Goal: Task Accomplishment & Management: Complete application form

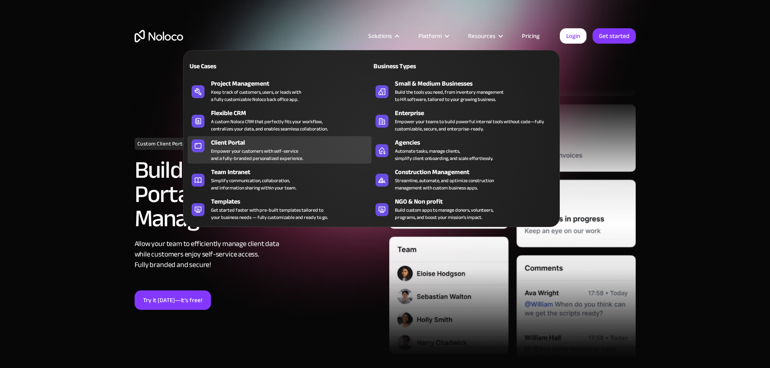
click at [264, 143] on div "Client Portal" at bounding box center [293, 143] width 164 height 10
click at [227, 151] on div "Empower your customers with self-service and a fully-branded personalized exper…" at bounding box center [257, 154] width 92 height 15
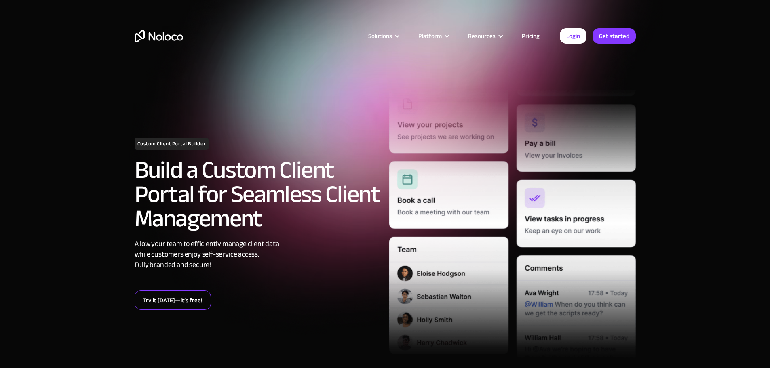
click at [176, 301] on link "Try it [DATE]—it’s free!" at bounding box center [173, 299] width 76 height 19
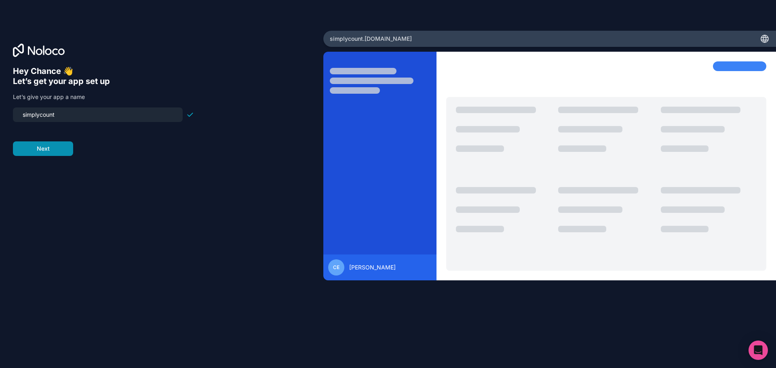
click at [57, 143] on button "Next" at bounding box center [43, 148] width 60 height 15
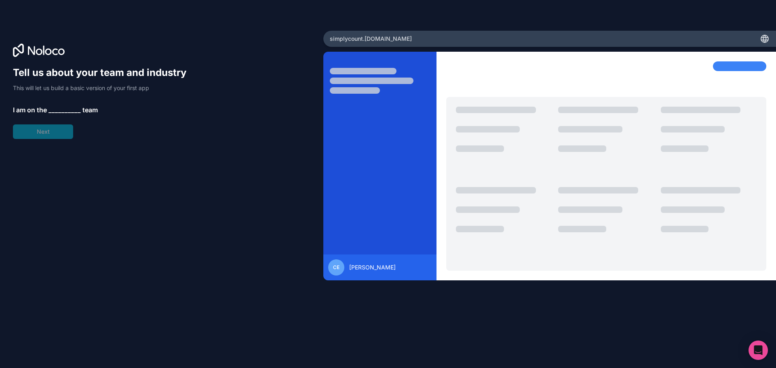
click at [55, 111] on span "__________" at bounding box center [64, 110] width 32 height 10
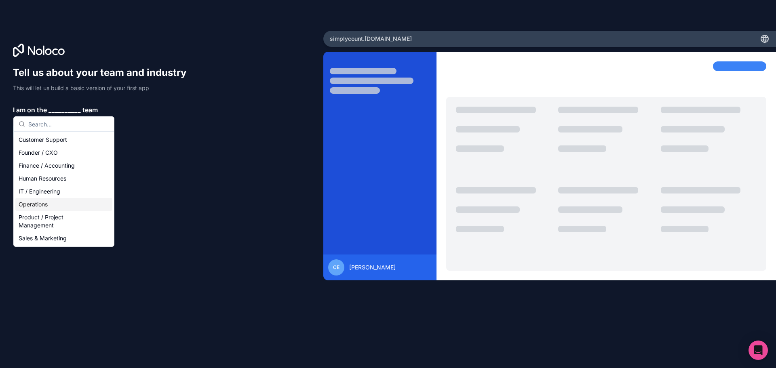
click at [61, 199] on div "Operations" at bounding box center [63, 204] width 97 height 13
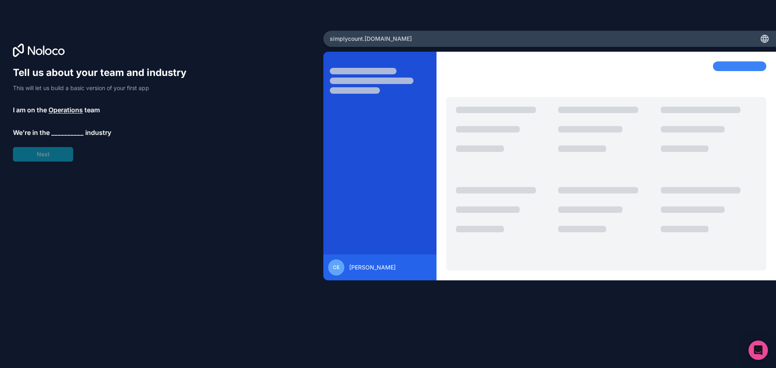
click at [72, 131] on span "__________" at bounding box center [67, 133] width 32 height 10
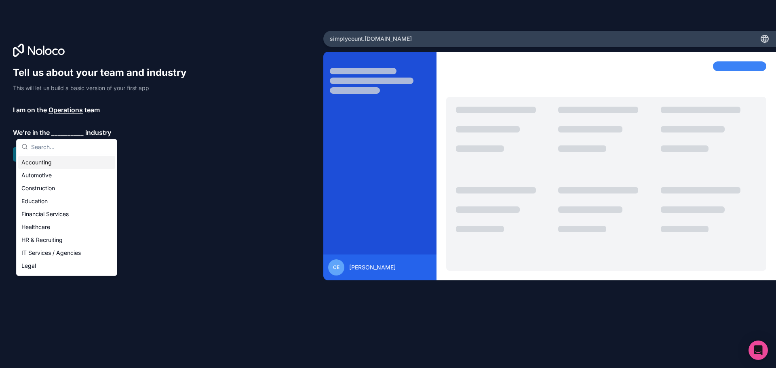
click at [68, 108] on span "Operations" at bounding box center [65, 110] width 34 height 10
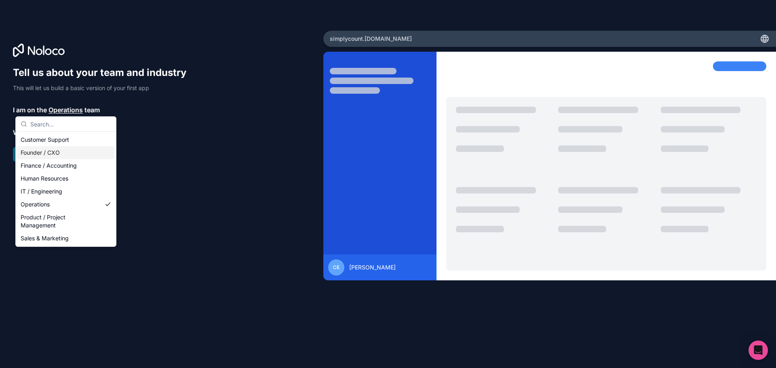
click at [60, 151] on div "Founder / CXO" at bounding box center [65, 152] width 97 height 13
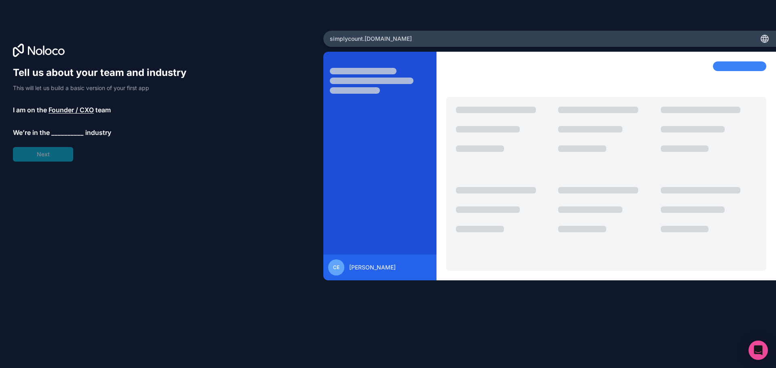
click at [70, 128] on span "__________" at bounding box center [67, 133] width 32 height 10
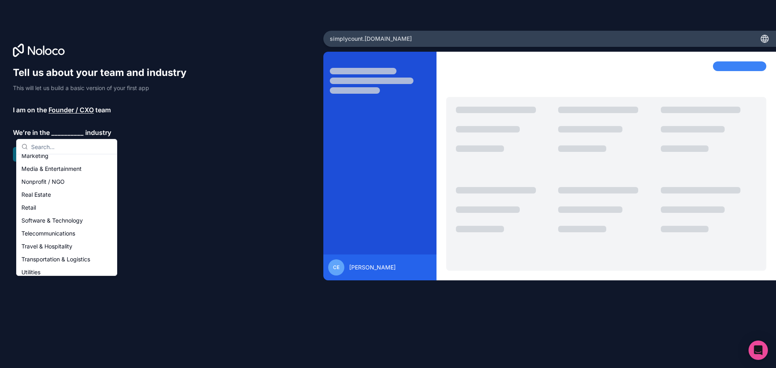
scroll to position [136, 0]
click at [66, 215] on div "Software & Technology" at bounding box center [66, 220] width 97 height 13
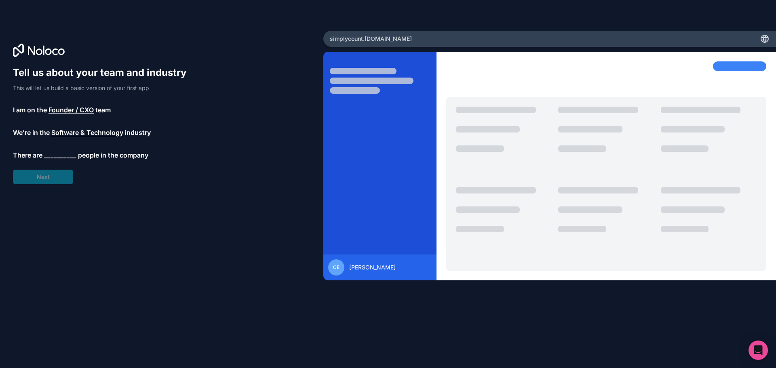
click at [56, 153] on span "__________" at bounding box center [60, 155] width 32 height 10
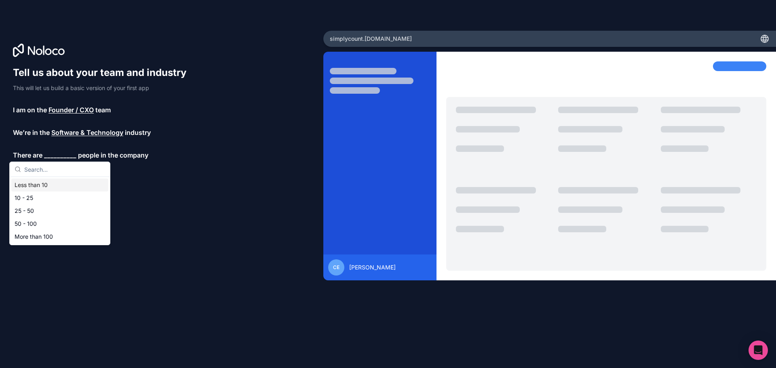
click at [44, 184] on div "Less than 10" at bounding box center [59, 185] width 97 height 13
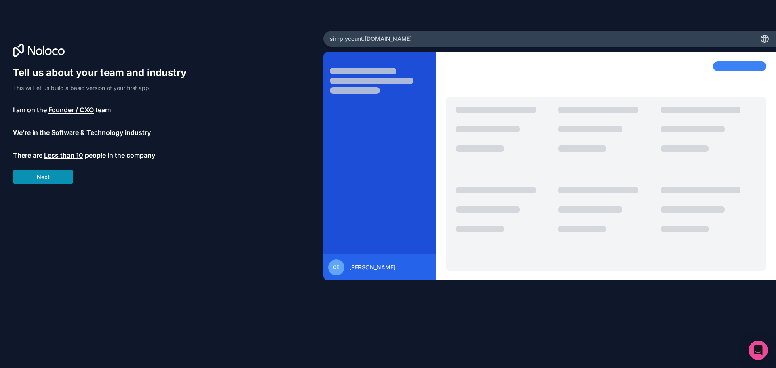
click at [57, 174] on button "Next" at bounding box center [43, 177] width 60 height 15
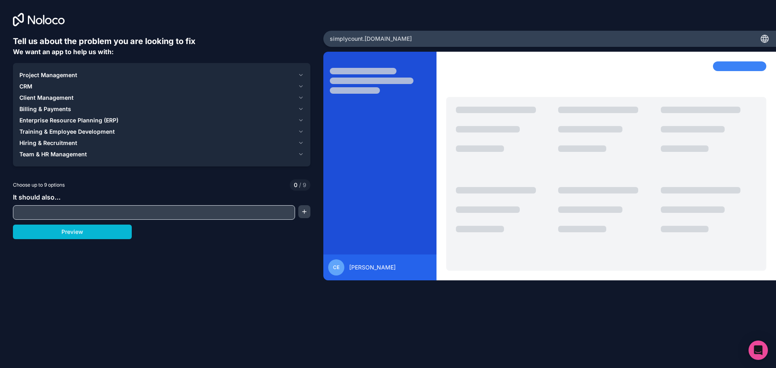
click at [284, 78] on div "Project Management" at bounding box center [156, 75] width 275 height 8
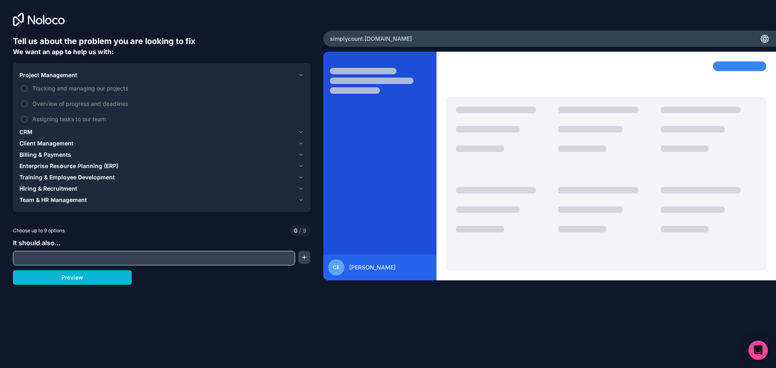
click at [284, 78] on div "Project Management" at bounding box center [156, 75] width 275 height 8
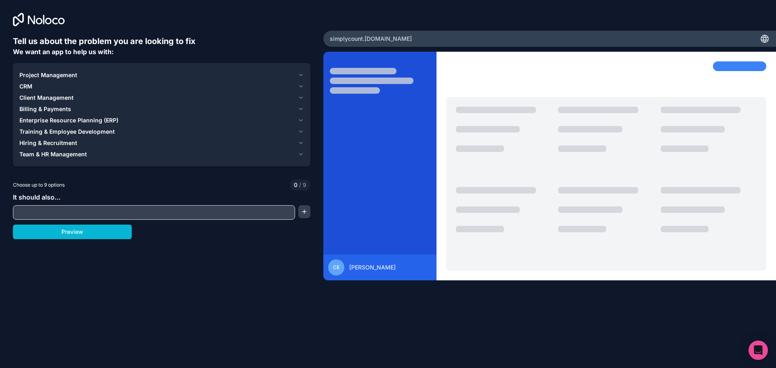
click at [268, 90] on button "CRM" at bounding box center [161, 86] width 284 height 11
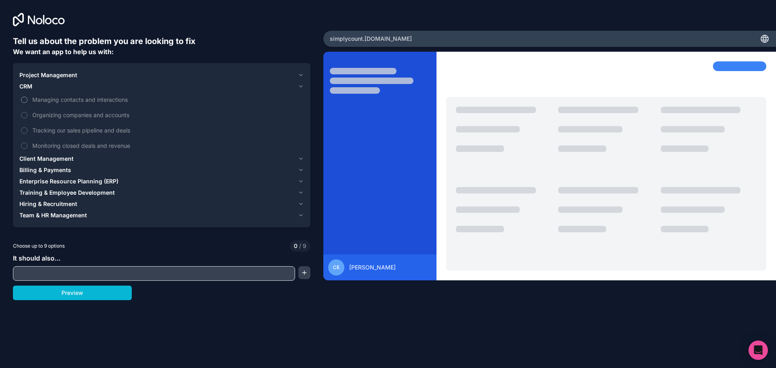
click at [23, 99] on button "Managing contacts and interactions" at bounding box center [24, 100] width 6 height 6
click at [25, 116] on button "Organizing companies and accounts" at bounding box center [24, 115] width 6 height 6
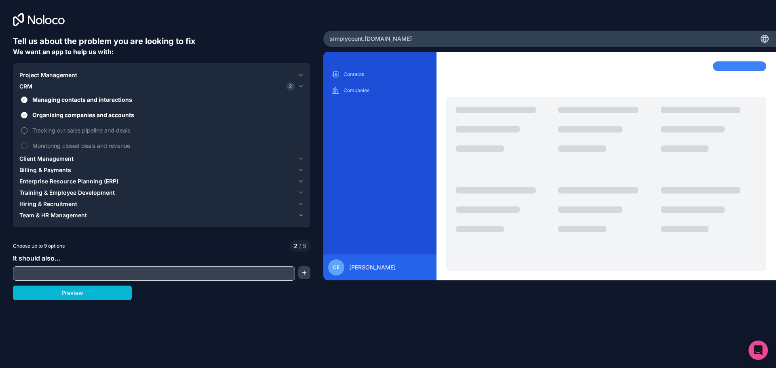
click at [26, 132] on button "Tracking our sales pipeline and deals" at bounding box center [24, 130] width 6 height 6
click at [25, 149] on button "Monitoring closed deals and revenue" at bounding box center [24, 146] width 6 height 6
click at [77, 161] on div "Client Management" at bounding box center [156, 159] width 275 height 8
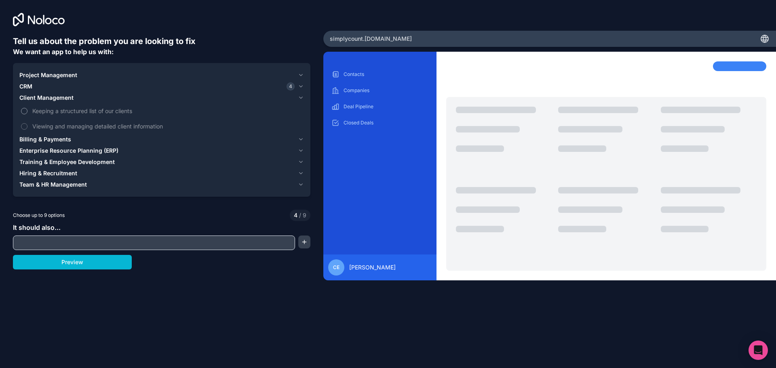
click at [23, 106] on label "Keeping a structured list of our clients" at bounding box center [161, 110] width 284 height 15
click at [23, 108] on button "Keeping a structured list of our clients" at bounding box center [24, 111] width 6 height 6
click at [22, 125] on button "Viewing and managing detailed client information" at bounding box center [24, 126] width 6 height 6
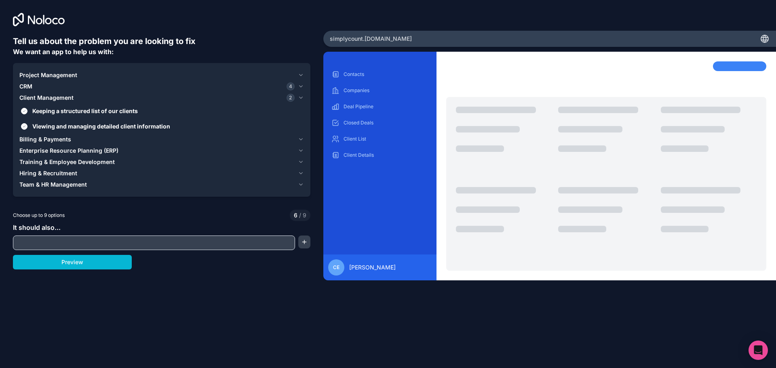
click at [80, 143] on div "Billing & Payments" at bounding box center [156, 139] width 275 height 8
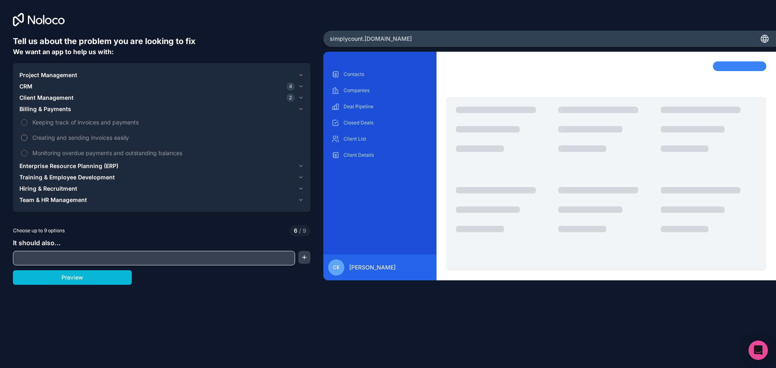
click at [24, 140] on button "Creating and sending invoices easily" at bounding box center [24, 138] width 6 height 6
click at [64, 167] on span "Enterprise Resource Planning (ERP)" at bounding box center [68, 166] width 99 height 8
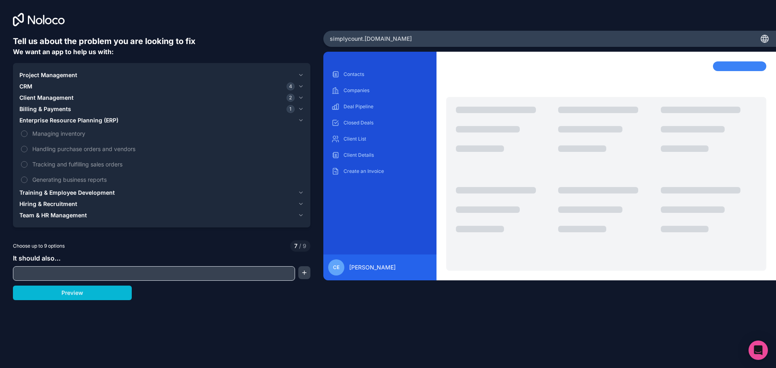
click at [54, 193] on span "Training & Employee Development" at bounding box center [66, 193] width 95 height 8
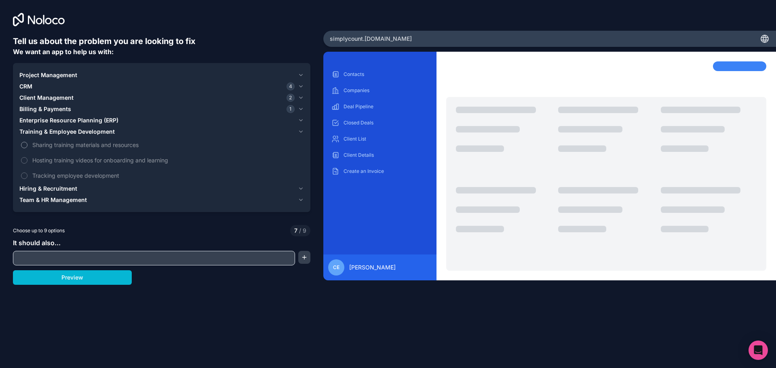
click at [26, 143] on button "Sharing training materials and resources" at bounding box center [24, 145] width 6 height 6
click at [24, 158] on button "Hosting training videos for onboarding and learning" at bounding box center [24, 160] width 6 height 6
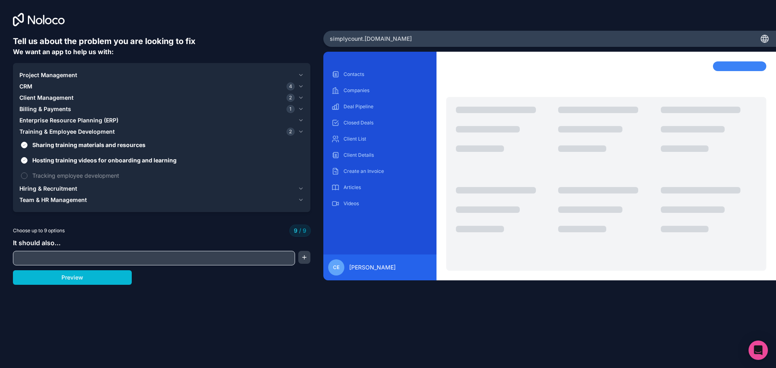
click at [46, 190] on span "Hiring & Recruitment" at bounding box center [48, 189] width 58 height 8
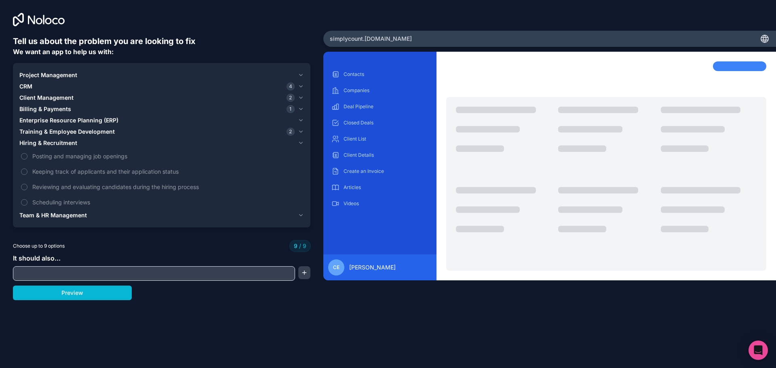
click at [66, 218] on span "Team & HR Management" at bounding box center [52, 215] width 67 height 8
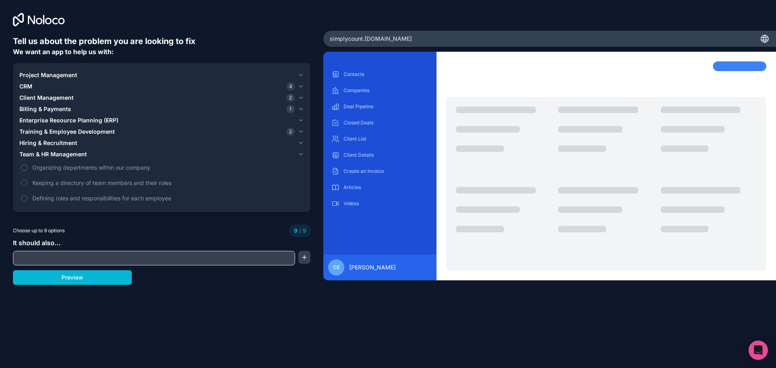
click at [59, 260] on input "text" at bounding box center [154, 257] width 278 height 11
type input "Allow messaging with clients"
click at [300, 261] on button "button" at bounding box center [304, 257] width 12 height 13
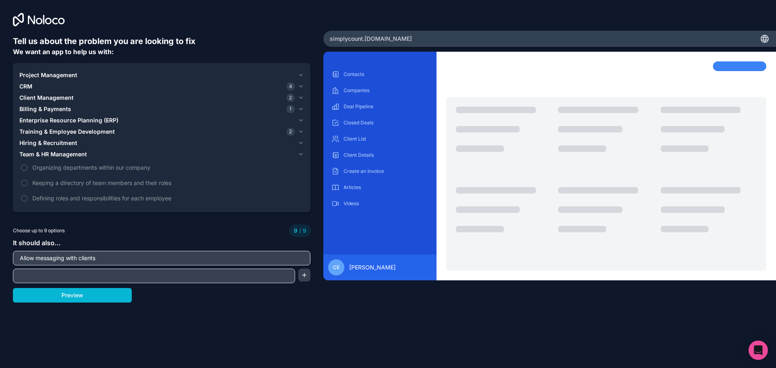
click at [235, 275] on input "text" at bounding box center [154, 275] width 278 height 11
type input "File sharing"
click at [302, 276] on button "button" at bounding box center [304, 275] width 12 height 13
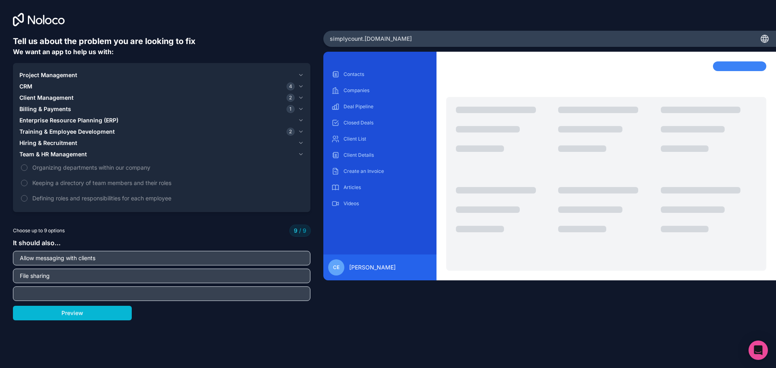
click at [278, 290] on input "text" at bounding box center [161, 293] width 293 height 11
type input "User Activity Reports"
click at [111, 313] on button "Preview" at bounding box center [72, 313] width 119 height 15
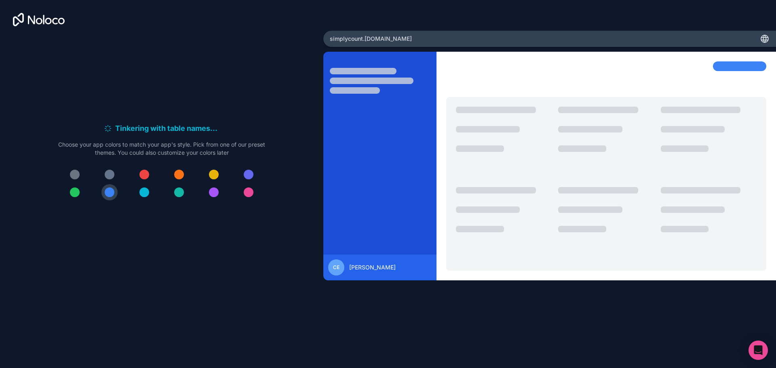
click at [75, 174] on div at bounding box center [75, 175] width 10 height 10
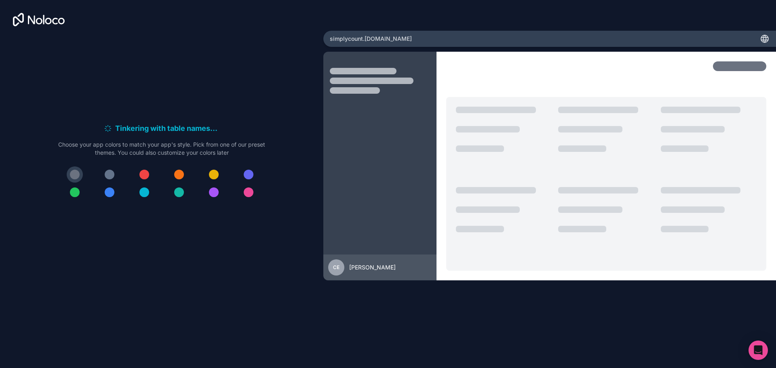
click at [110, 176] on div at bounding box center [110, 175] width 10 height 10
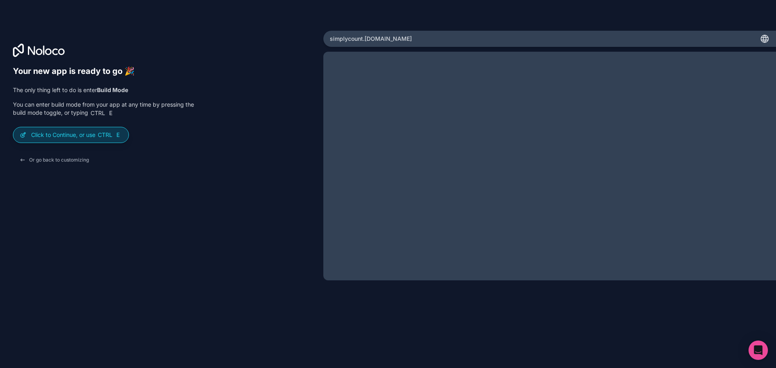
click at [108, 134] on span "Ctrl" at bounding box center [105, 134] width 16 height 7
